Goal: Find specific page/section: Find specific page/section

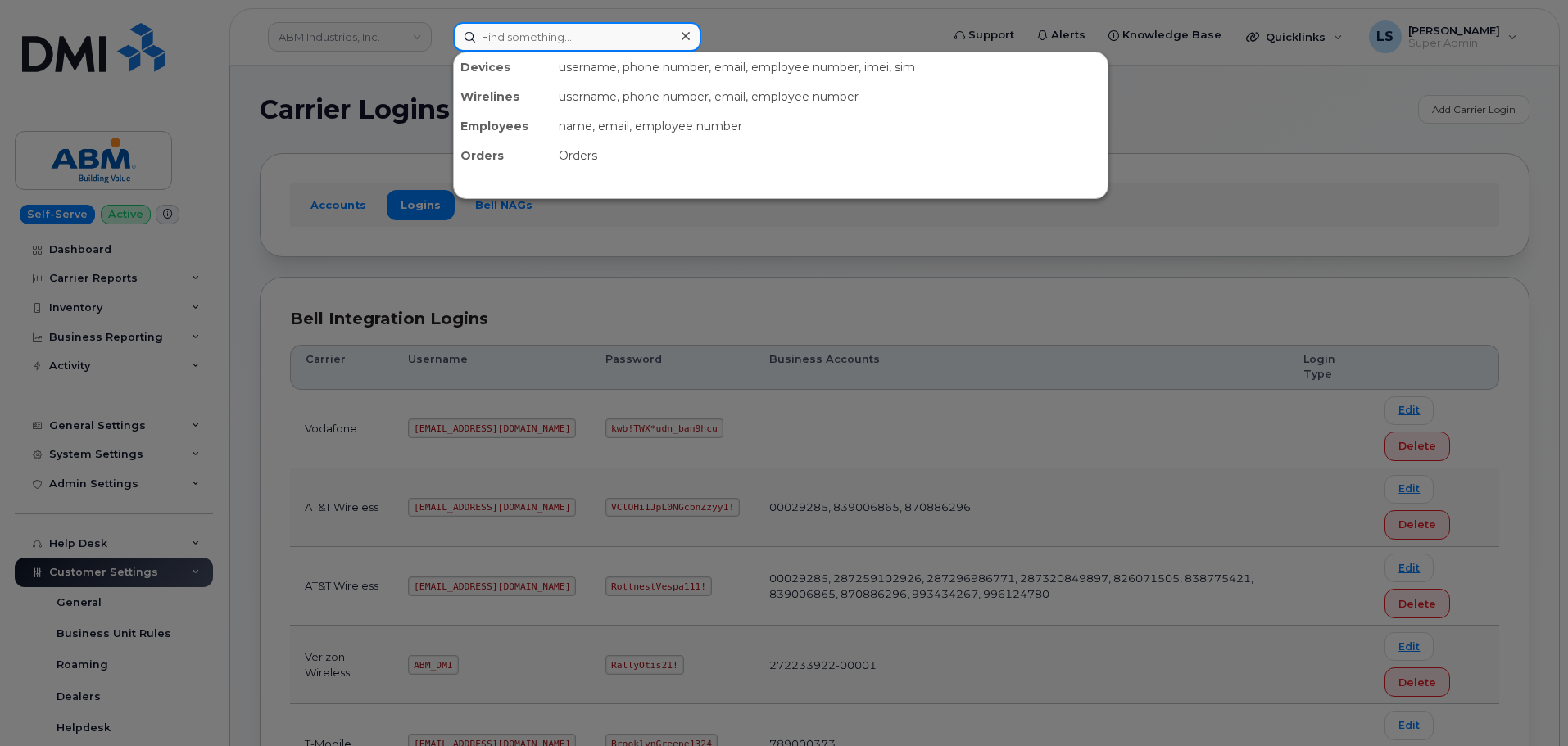
click at [550, 41] on input at bounding box center [577, 37] width 249 height 29
paste input "7035872161"
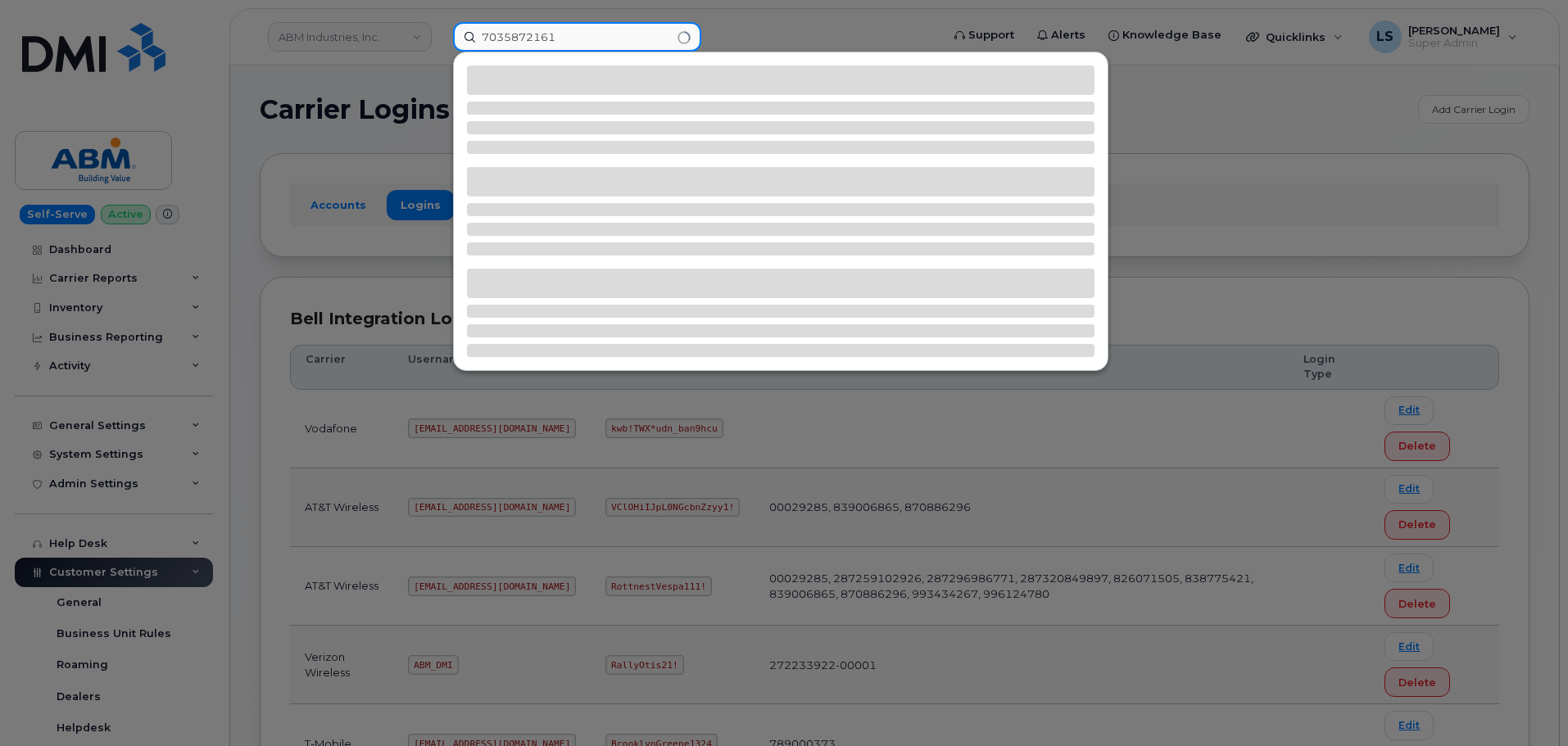
type input "7035872161"
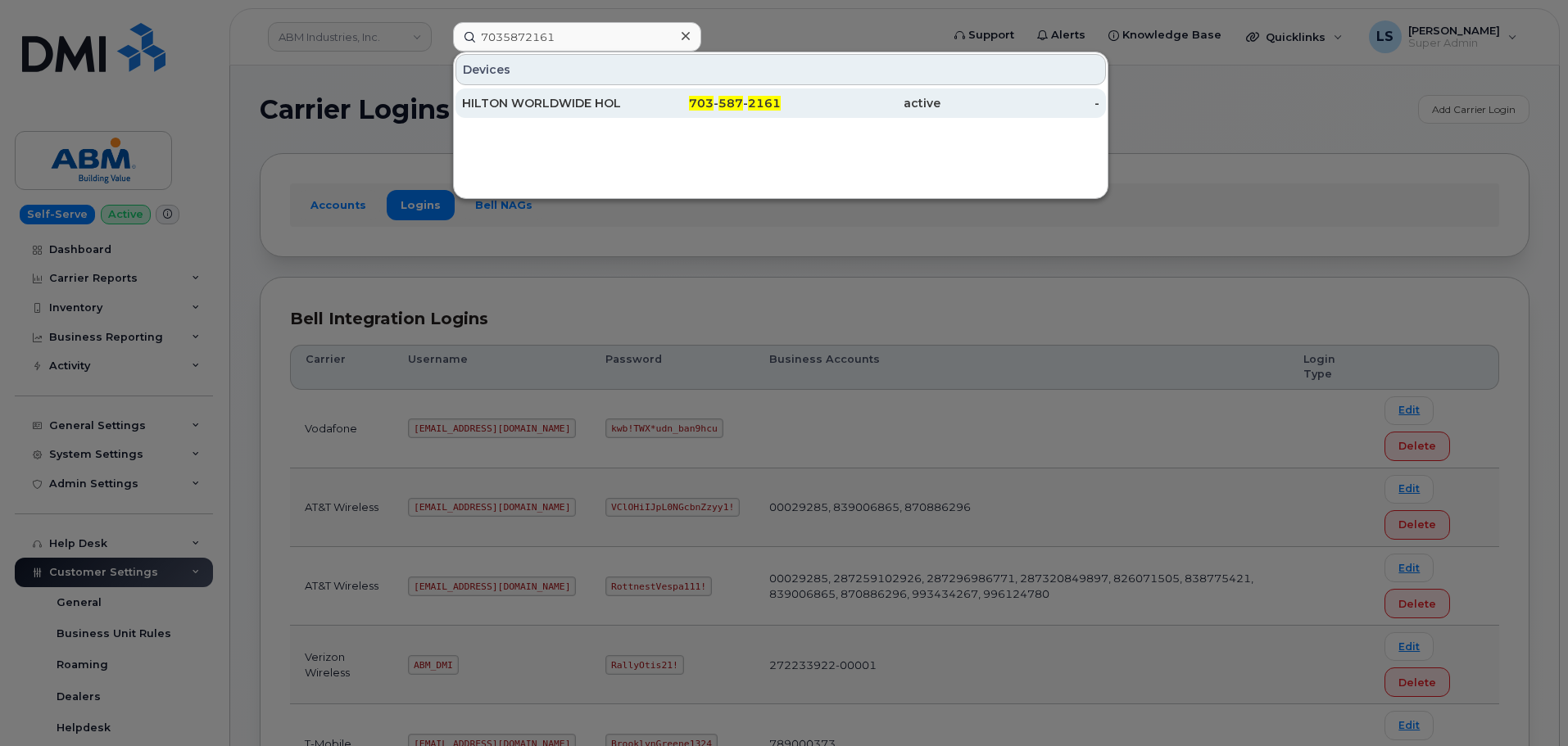
click at [584, 91] on div "HILTON WORLDWIDE HOLDINGS INC." at bounding box center [542, 103] width 160 height 29
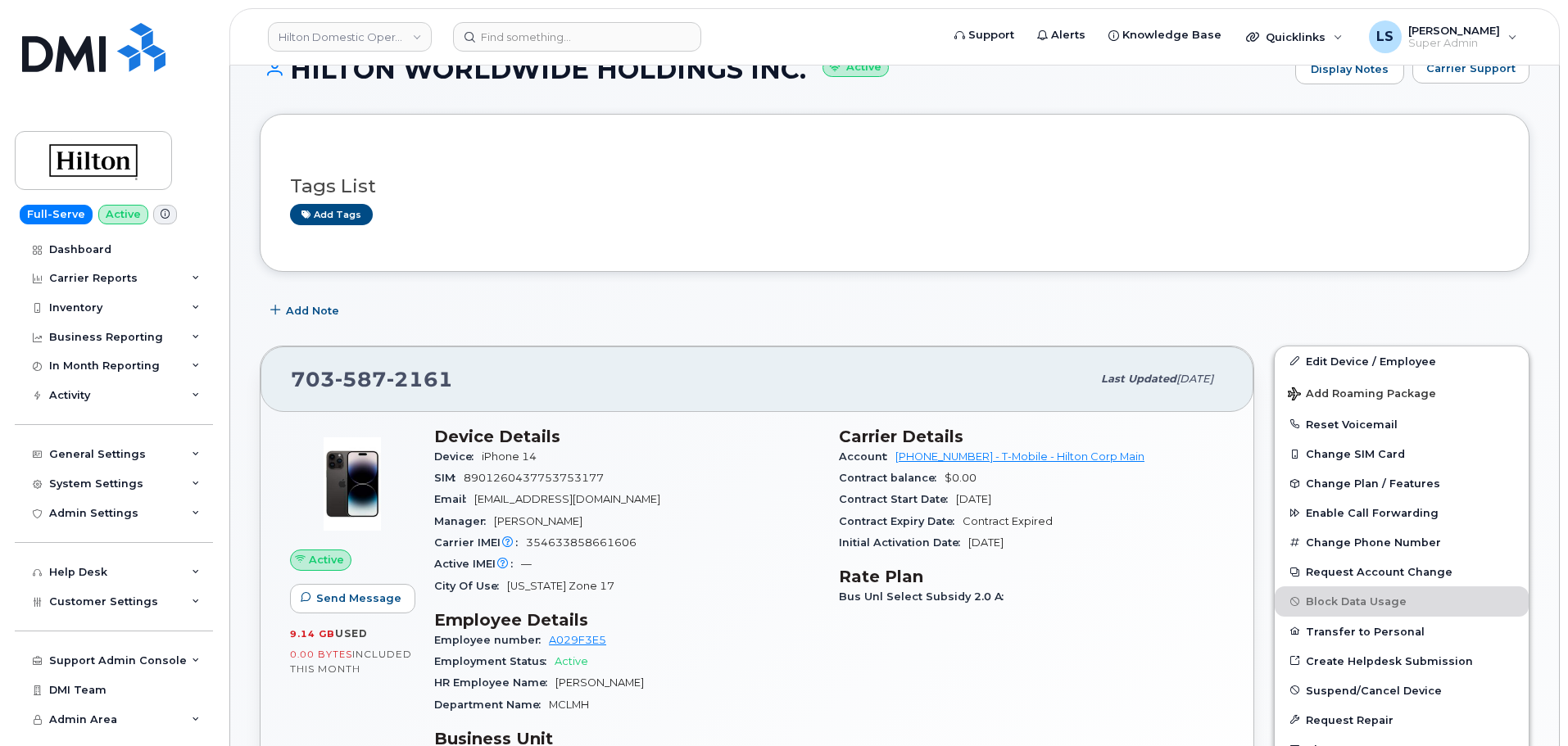
scroll to position [163, 0]
